Goal: Task Accomplishment & Management: Manage account settings

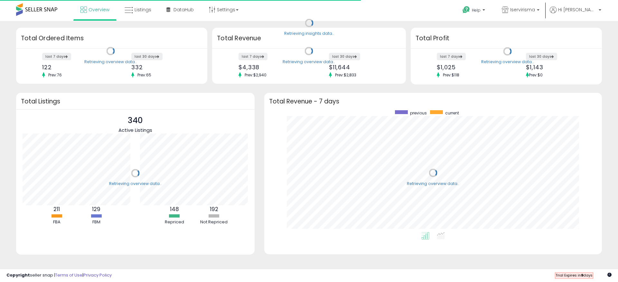
scroll to position [122, 325]
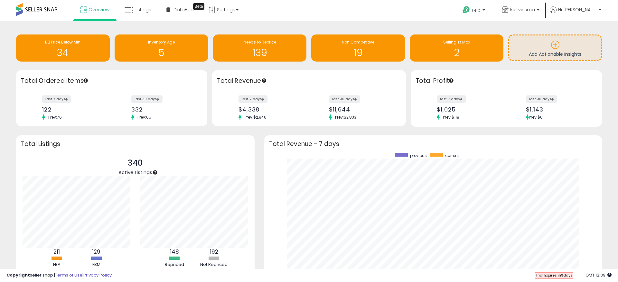
click at [261, 138] on div "Retrieving overview data.. Total Revenue - 7 days previous current" at bounding box center [432, 219] width 347 height 169
click at [180, 8] on span "DataHub" at bounding box center [184, 9] width 20 height 6
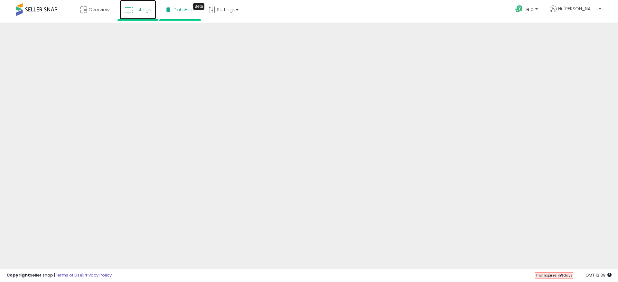
click at [142, 8] on span "Listings" at bounding box center [143, 9] width 17 height 6
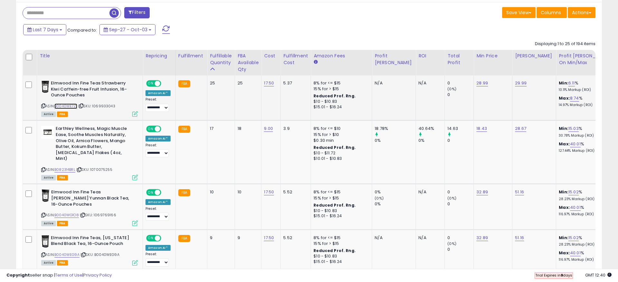
click at [73, 106] on link "B0040WE7ZI" at bounding box center [65, 105] width 23 height 5
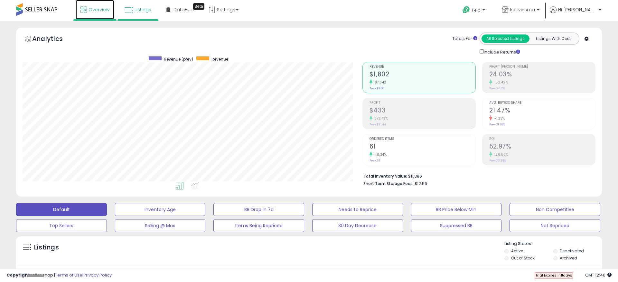
click at [92, 8] on span "Overview" at bounding box center [99, 9] width 21 height 6
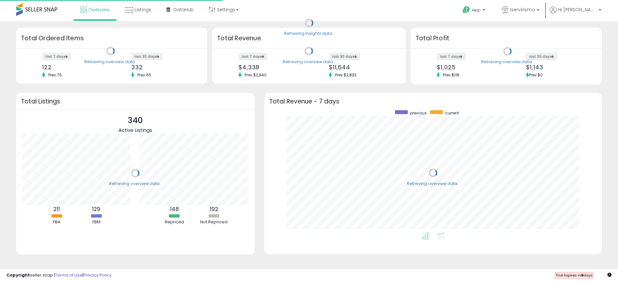
scroll to position [122, 325]
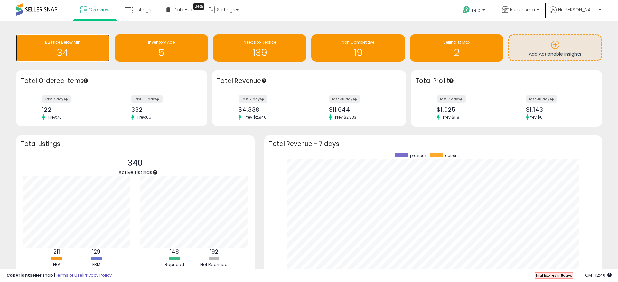
click at [71, 54] on h1 "34" at bounding box center [62, 52] width 87 height 11
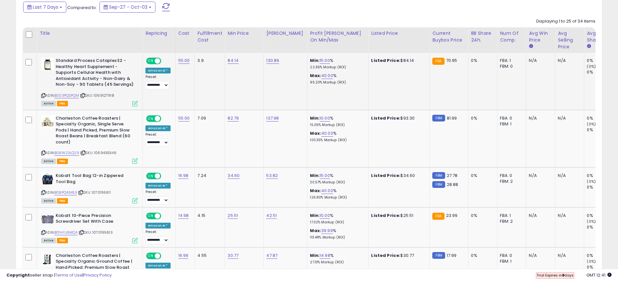
scroll to position [287, 0]
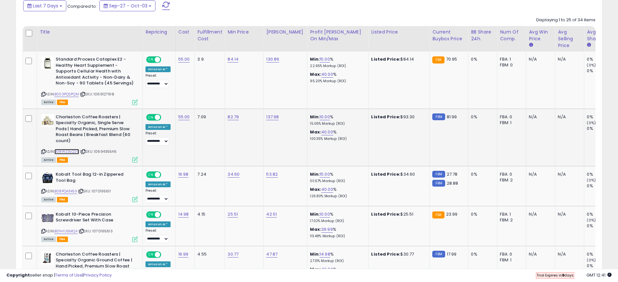
click at [68, 151] on link "B08W23LQ29" at bounding box center [66, 151] width 25 height 5
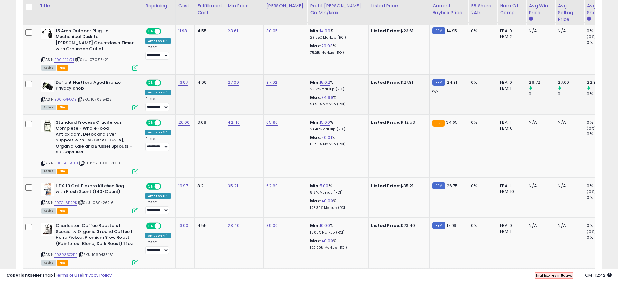
scroll to position [808, 0]
click at [320, 119] on link "15.00" at bounding box center [325, 122] width 10 height 6
drag, startPoint x: 303, startPoint y: 101, endPoint x: 273, endPoint y: 101, distance: 29.9
click at [273, 101] on div "*****" at bounding box center [316, 101] width 93 height 17
click at [255, 177] on td "35.21" at bounding box center [244, 197] width 39 height 40
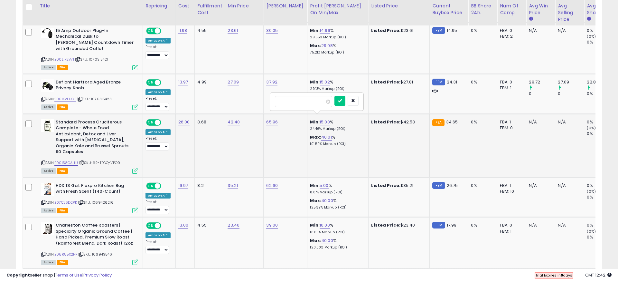
click at [251, 163] on td "42.40" at bounding box center [244, 145] width 39 height 63
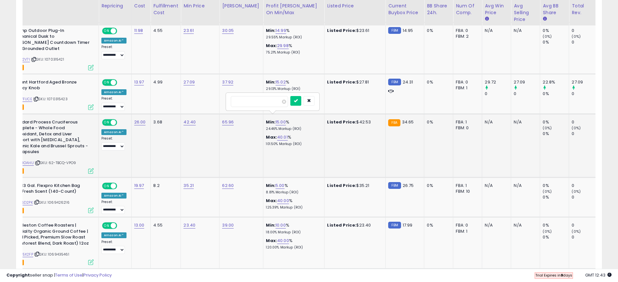
scroll to position [0, 0]
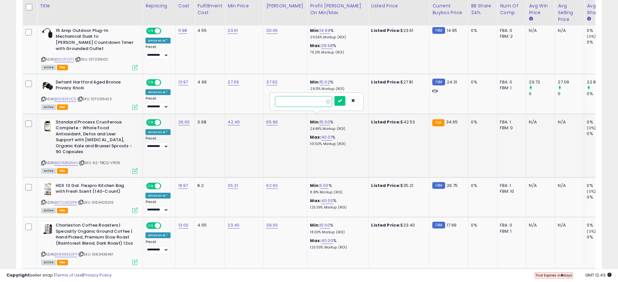
drag, startPoint x: 301, startPoint y: 104, endPoint x: 275, endPoint y: 103, distance: 26.4
click at [275, 103] on input "*****" at bounding box center [303, 101] width 57 height 11
type input "**"
click at [342, 102] on icon "submit" at bounding box center [340, 101] width 4 height 4
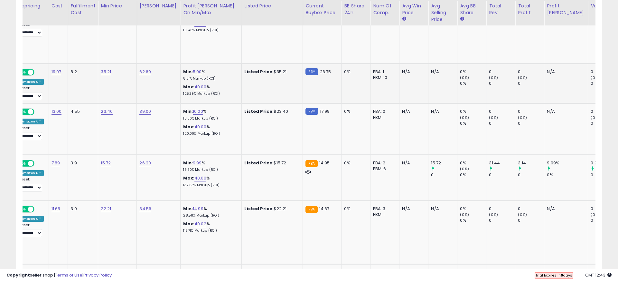
scroll to position [0, 68]
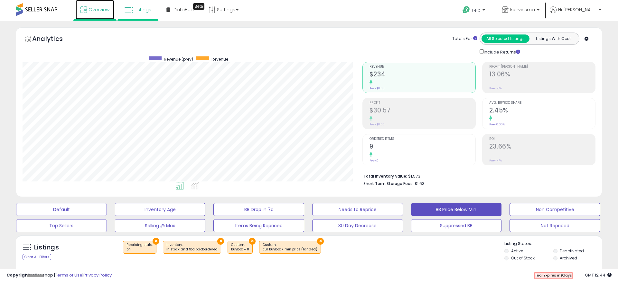
click at [87, 11] on link "Overview" at bounding box center [95, 9] width 39 height 19
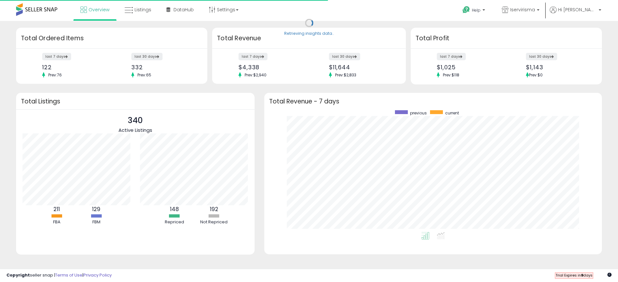
scroll to position [122, 325]
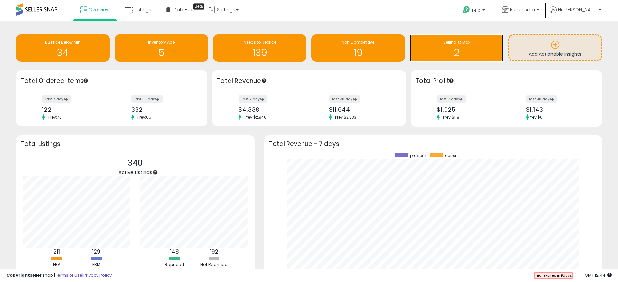
click at [449, 43] on span "Selling @ Max" at bounding box center [456, 41] width 27 height 5
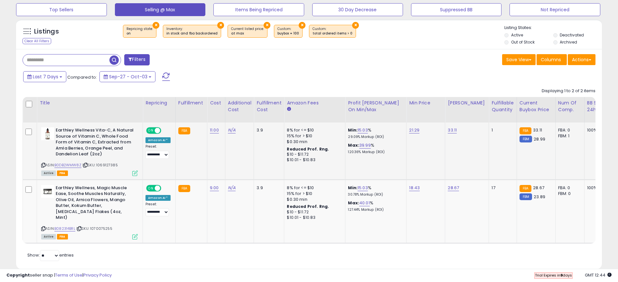
scroll to position [0, 4]
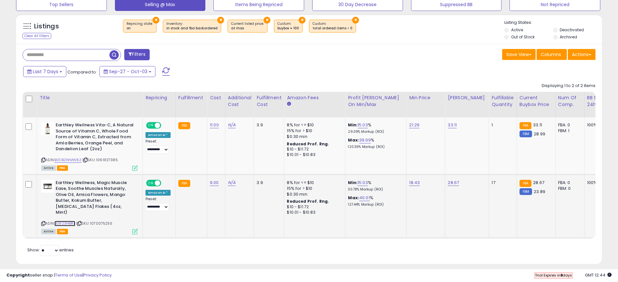
click at [66, 221] on link "B082314BRL" at bounding box center [64, 223] width 21 height 5
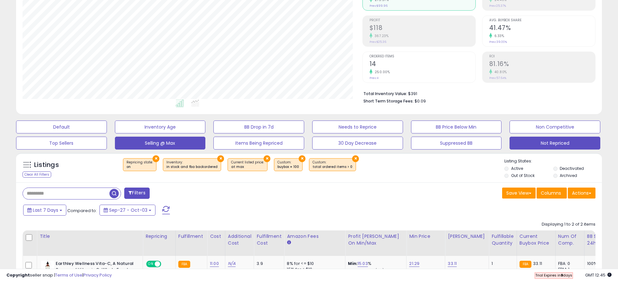
click at [543, 145] on button "Not Repriced" at bounding box center [555, 143] width 91 height 13
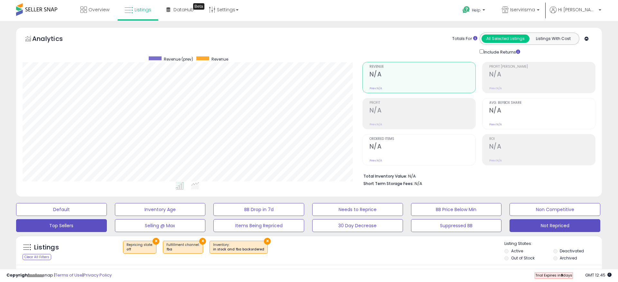
click at [81, 222] on button "Top Sellers" at bounding box center [61, 225] width 91 height 13
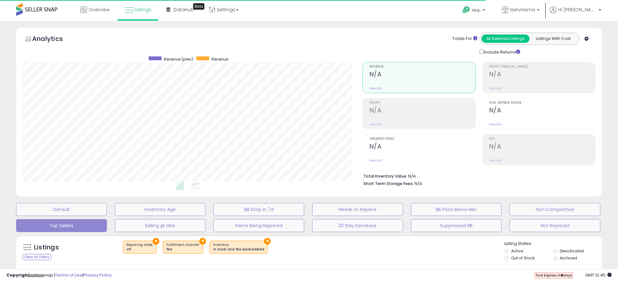
select select "**"
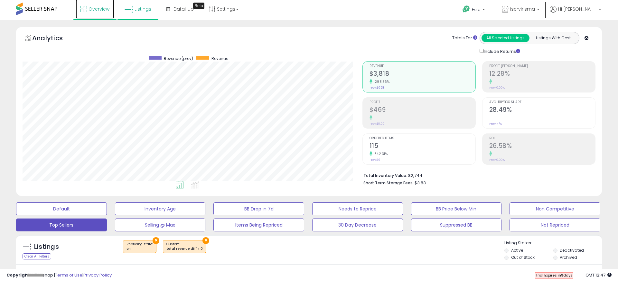
click at [99, 8] on span "Overview" at bounding box center [99, 9] width 21 height 6
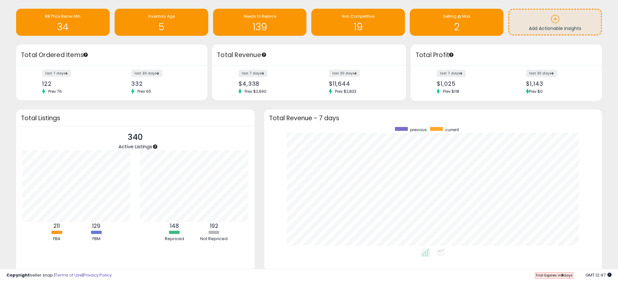
scroll to position [30, 0]
